Goal: Information Seeking & Learning: Learn about a topic

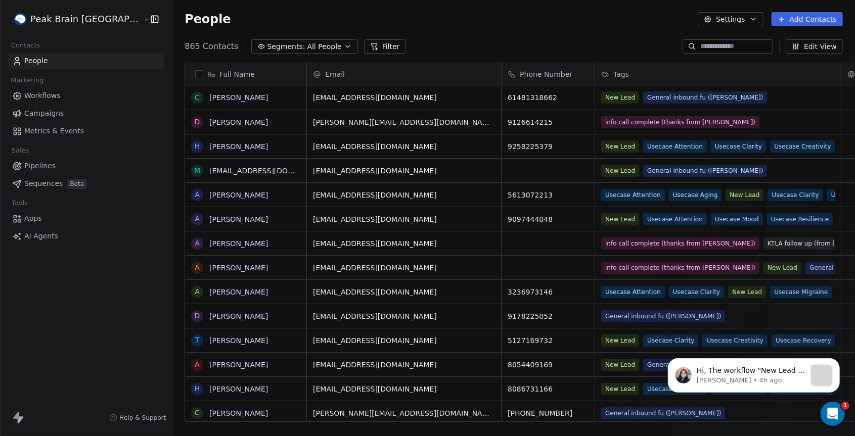
scroll to position [383, 719]
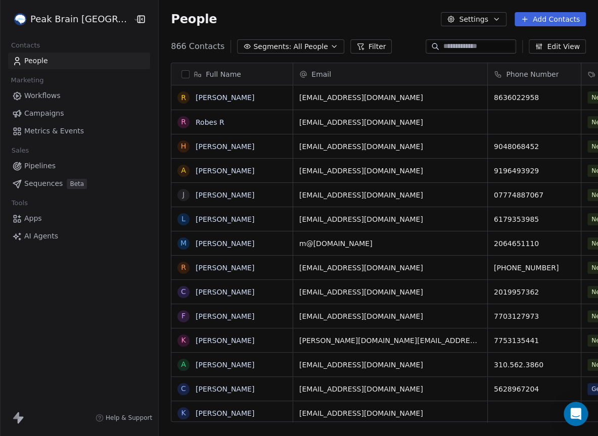
scroll to position [0, 1]
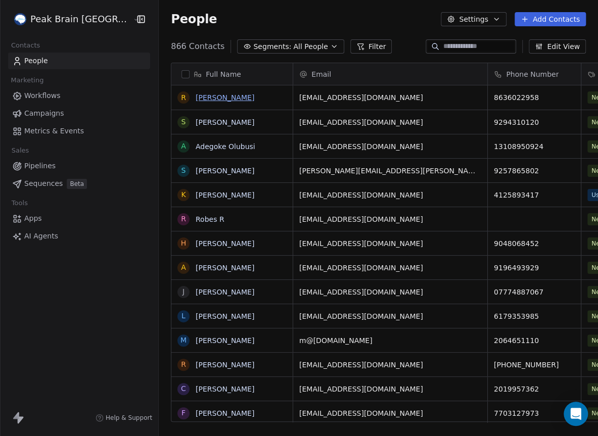
click at [211, 100] on link "Rachel Walter" at bounding box center [225, 98] width 59 height 8
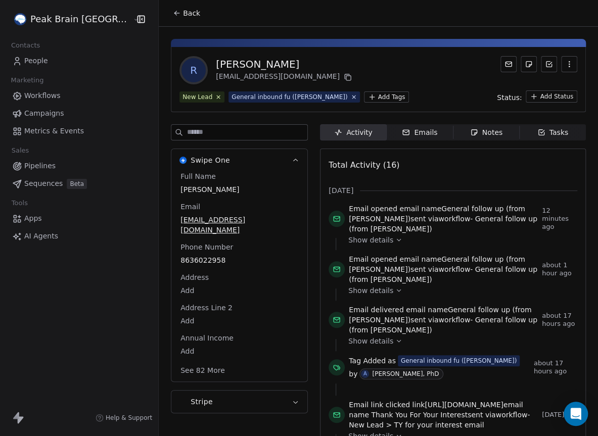
click at [348, 289] on div "Show details" at bounding box center [459, 295] width 222 height 12
click at [348, 286] on span "Show details" at bounding box center [370, 291] width 45 height 10
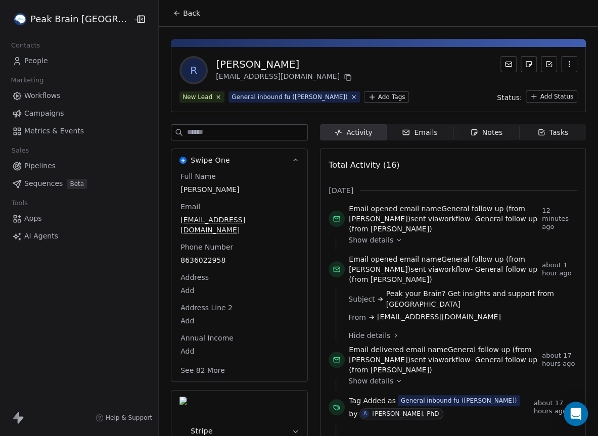
click at [348, 238] on div "Show details" at bounding box center [459, 244] width 222 height 12
